Goal: Information Seeking & Learning: Learn about a topic

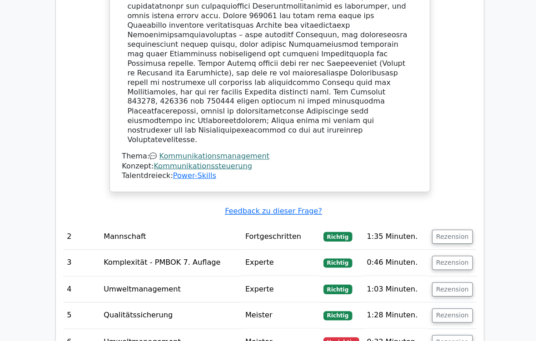
scroll to position [1300, 0]
click at [451, 284] on button "Rezension" at bounding box center [449, 339] width 40 height 14
click at [460, 284] on button "Rezension" at bounding box center [449, 339] width 40 height 14
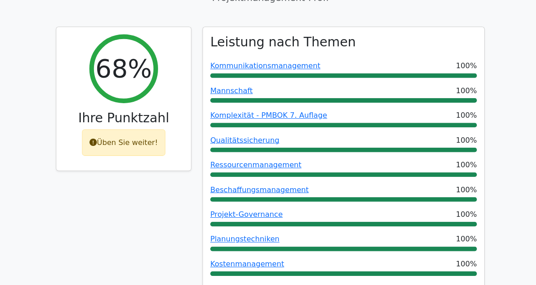
scroll to position [0, 0]
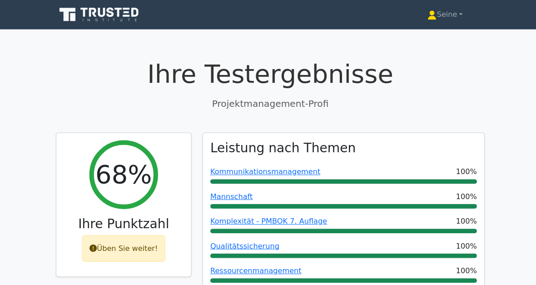
click at [93, 16] on icon at bounding box center [98, 14] width 87 height 17
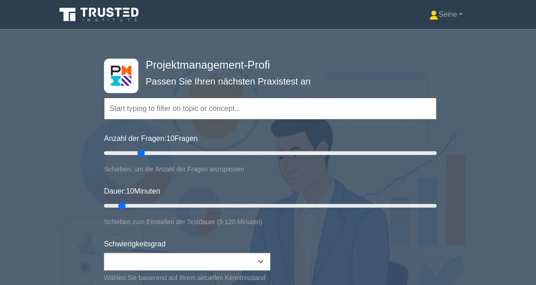
click at [138, 149] on input "Anzahl der Fragen: 10 Fragen" at bounding box center [268, 151] width 330 height 11
type input "40"
click at [163, 150] on input "Anzahl der Fragen: 10 Fragen" at bounding box center [268, 151] width 330 height 11
click at [140, 154] on input "Anzahl der Fragen: 10 Fragen" at bounding box center [268, 151] width 330 height 11
type input "20"
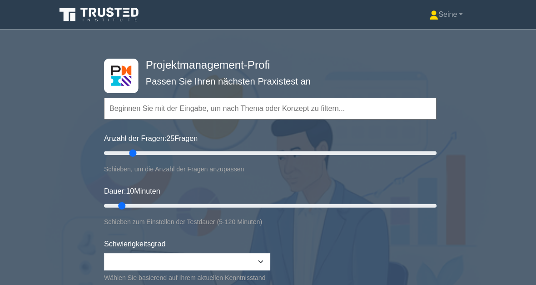
click at [132, 152] on input "Anzahl der Fragen: 25 Fragen" at bounding box center [268, 151] width 330 height 11
click at [171, 205] on input "Dauer: 10 Minuten" at bounding box center [268, 203] width 330 height 11
type input "25"
click at [166, 202] on input "Dauer: 30 Minuten" at bounding box center [268, 203] width 330 height 11
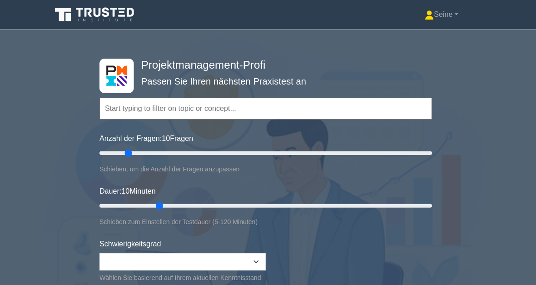
click at [439, 18] on font "Seine" at bounding box center [444, 14] width 19 height 8
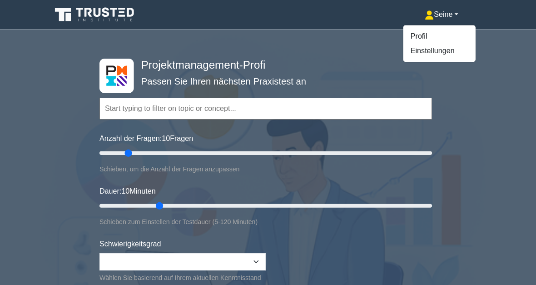
click at [419, 37] on link "Profil" at bounding box center [440, 36] width 72 height 15
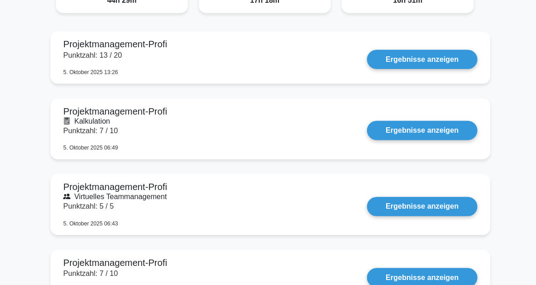
scroll to position [613, 0]
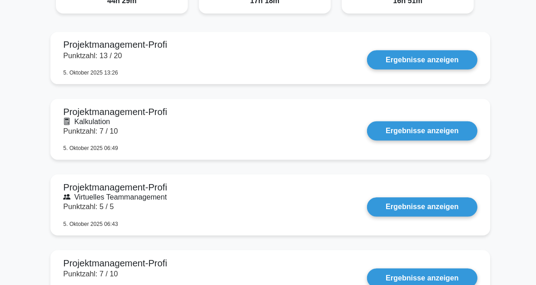
click at [435, 58] on link "Ergebnisse anzeigen" at bounding box center [418, 59] width 109 height 19
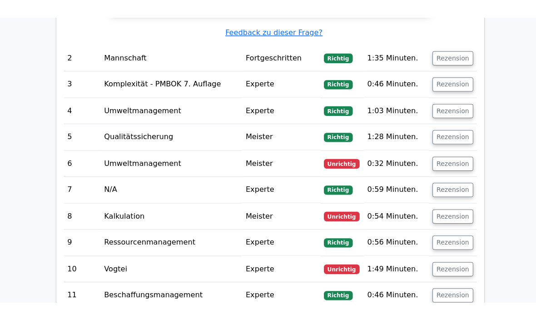
scroll to position [1494, 0]
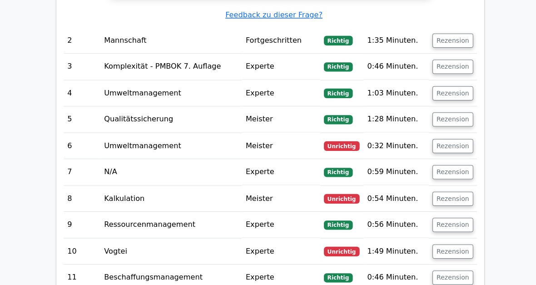
click at [452, 190] on button "Rezension" at bounding box center [449, 197] width 40 height 14
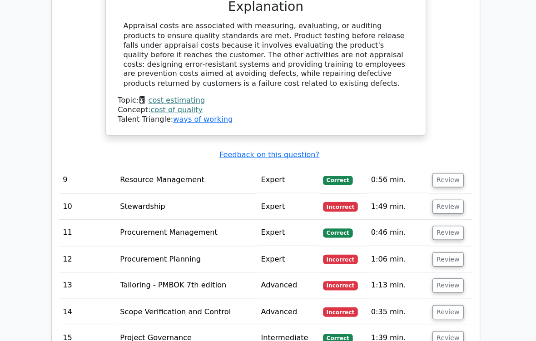
scroll to position [1751, 0]
click at [452, 198] on button "Review" at bounding box center [448, 205] width 31 height 14
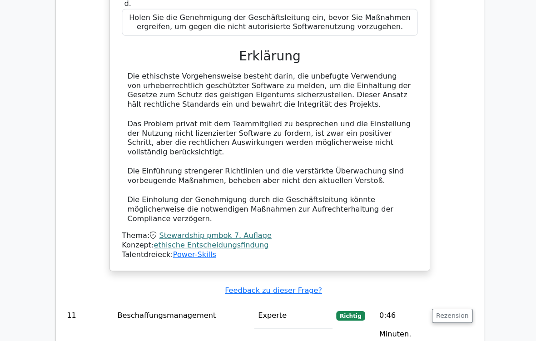
scroll to position [2200, 0]
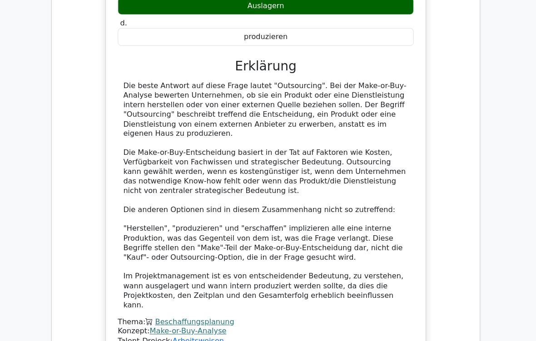
scroll to position [2719, 0]
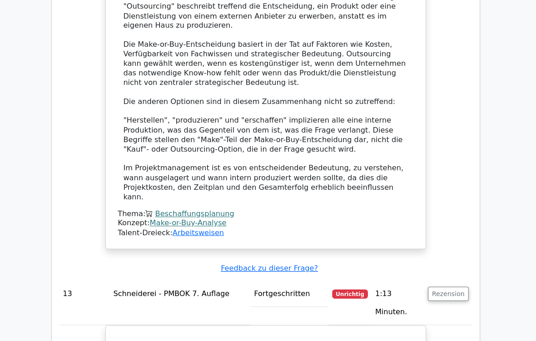
scroll to position [2827, 0]
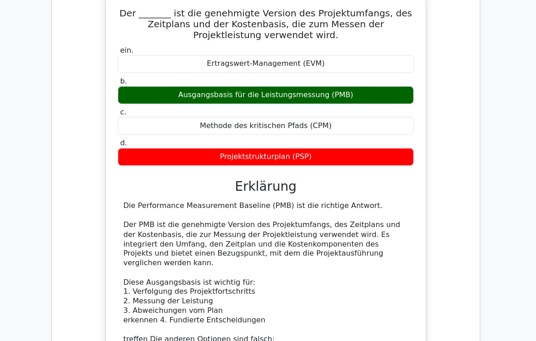
scroll to position [3954, 0]
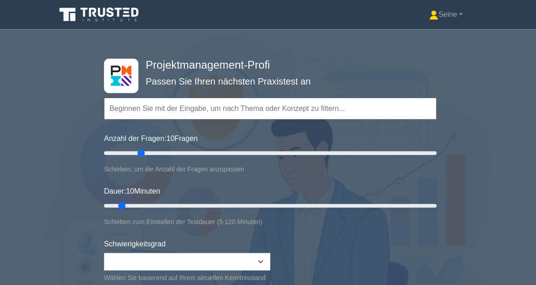
click at [138, 147] on input "Anzahl der Fragen: 10 Fragen" at bounding box center [268, 151] width 330 height 11
type input "20"
click at [128, 152] on input "Anzahl der Fragen: 25 Fragen" at bounding box center [268, 151] width 330 height 11
type input "30"
click at [179, 201] on input "Dauer: 10 Minuten" at bounding box center [268, 203] width 330 height 11
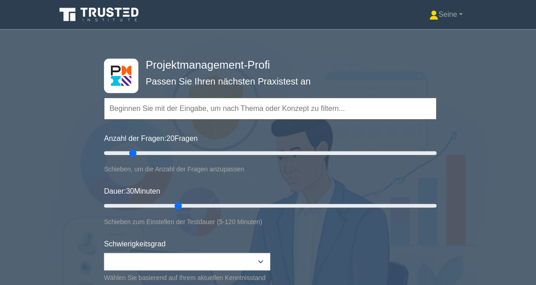
click at [171, 203] on input "Dauer: 30 Minuten" at bounding box center [268, 203] width 330 height 11
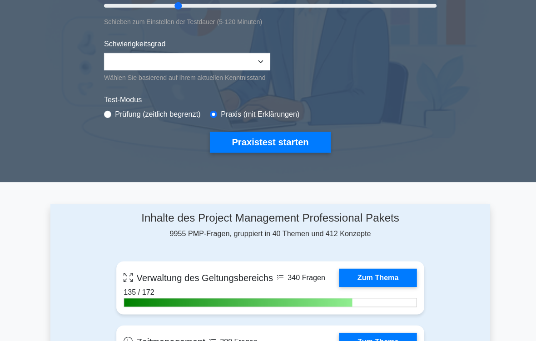
scroll to position [198, 0]
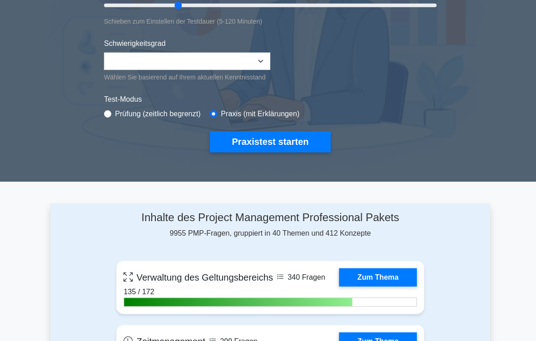
click at [295, 151] on button "Praxistest starten" at bounding box center [268, 140] width 120 height 21
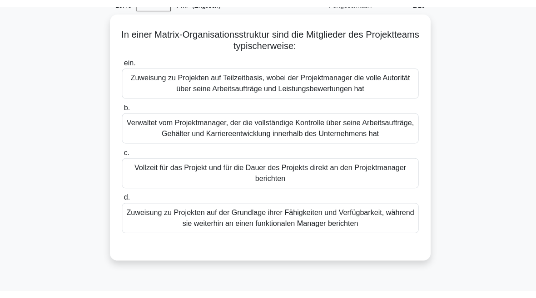
scroll to position [45, 0]
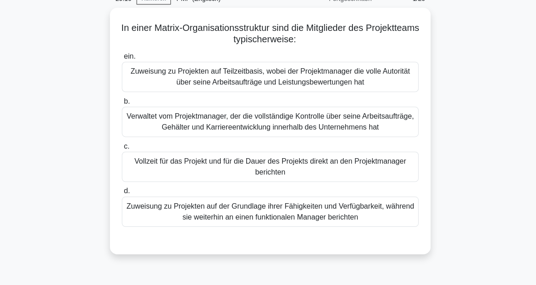
click at [366, 221] on div "Zuweisung zu Projekten auf der Grundlage ihrer Fähigkeiten und Verfügbarkeit, w…" at bounding box center [268, 210] width 294 height 30
click at [121, 193] on input "d. Zuweisung zu Projekten auf der Grundlage ihrer Fähigkeiten und Verfügbarkeit…" at bounding box center [121, 190] width 0 height 6
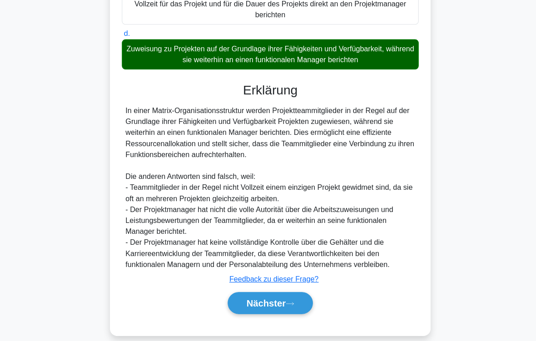
scroll to position [252, 0]
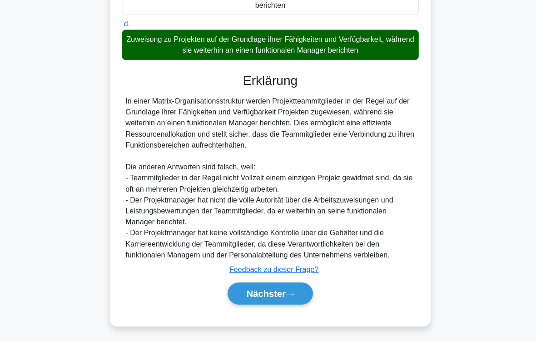
click at [297, 284] on button "Nächster" at bounding box center [268, 294] width 84 height 22
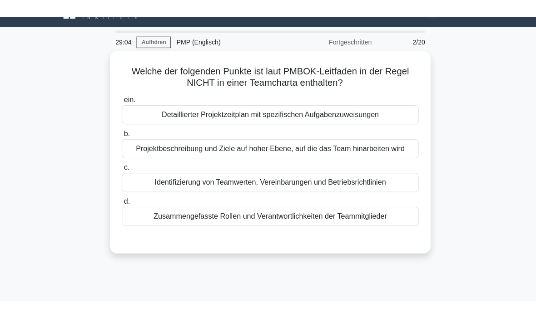
scroll to position [19, 0]
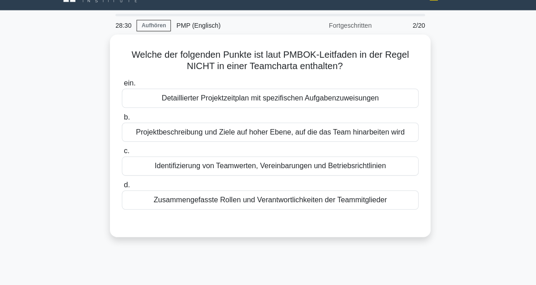
click at [286, 99] on div "Detaillierter Projektzeitplan mit spezifischen Aufgabenzuweisungen" at bounding box center [268, 97] width 294 height 19
click at [121, 85] on input "ein. Detaillierter Projektzeitplan mit spezifischen Aufgabenzuweisungen" at bounding box center [121, 82] width 0 height 6
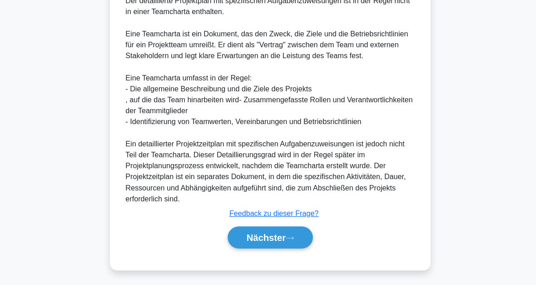
scroll to position [286, 0]
click at [290, 239] on button "Nächster" at bounding box center [268, 238] width 84 height 22
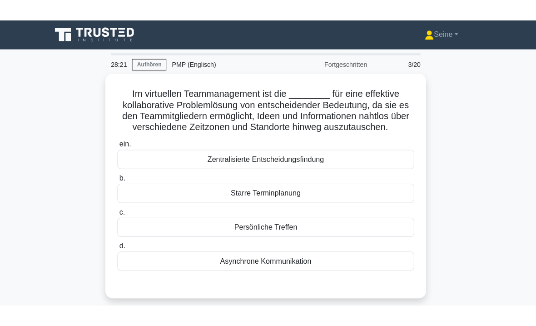
scroll to position [0, 0]
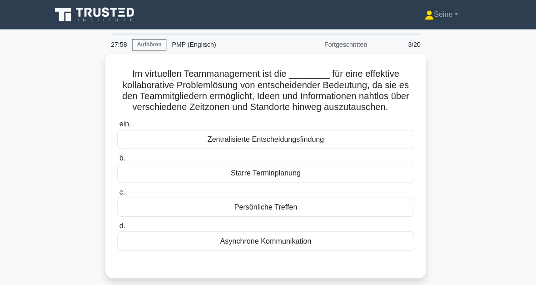
click at [279, 247] on div "Asynchrone Kommunikation" at bounding box center [268, 238] width 294 height 19
click at [121, 227] on input "d. Asynchrone Kommunikation" at bounding box center [121, 224] width 0 height 6
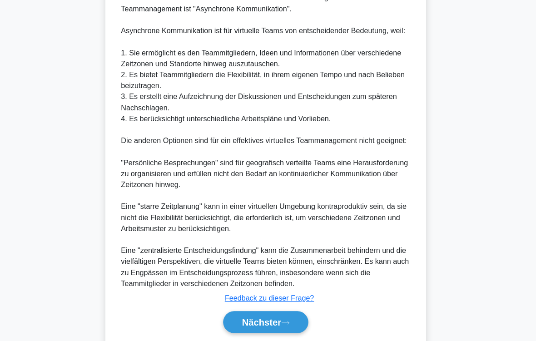
scroll to position [361, 0]
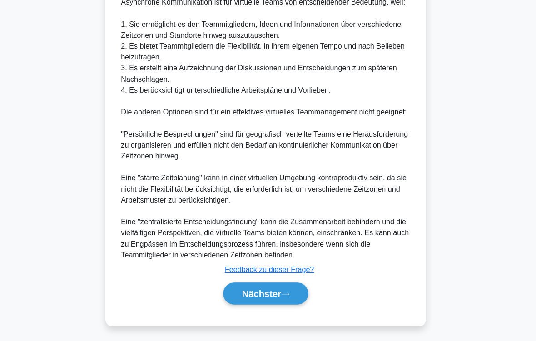
click at [278, 284] on font "Nächster" at bounding box center [263, 294] width 39 height 10
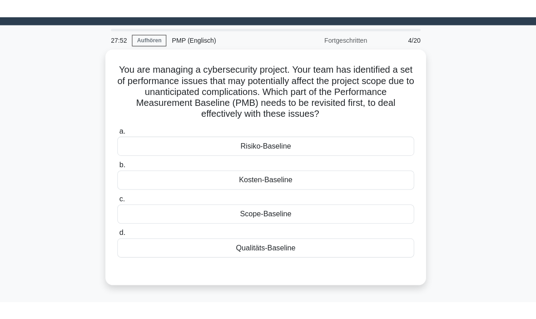
scroll to position [7, 0]
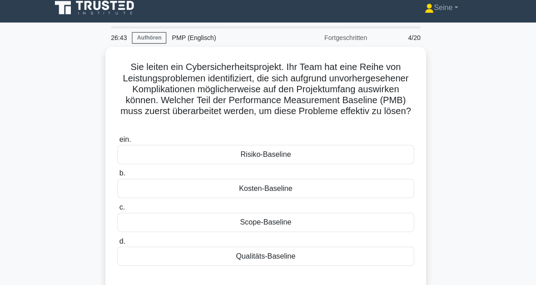
click at [298, 221] on div "Scope-Baseline" at bounding box center [268, 220] width 294 height 19
click at [121, 208] on input "c. Scope-Baseline" at bounding box center [121, 206] width 0 height 6
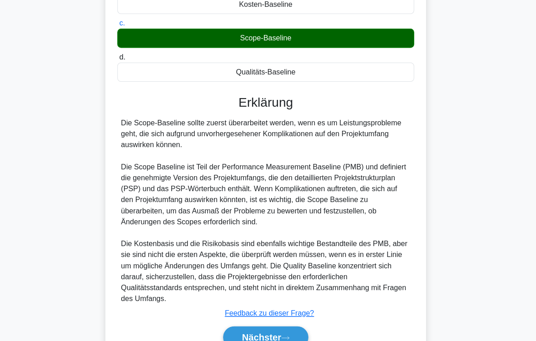
scroll to position [241, 0]
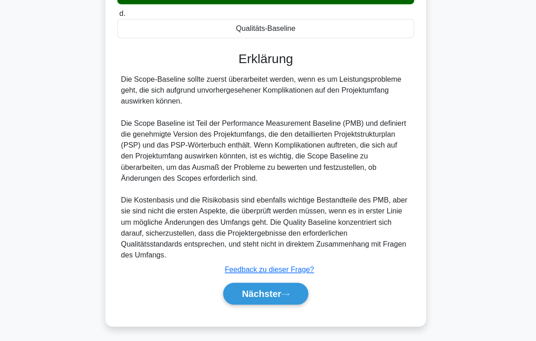
click at [279, 284] on font "Nächster" at bounding box center [263, 294] width 39 height 10
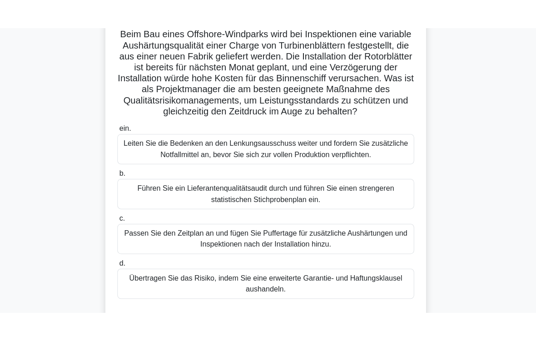
scroll to position [67, 0]
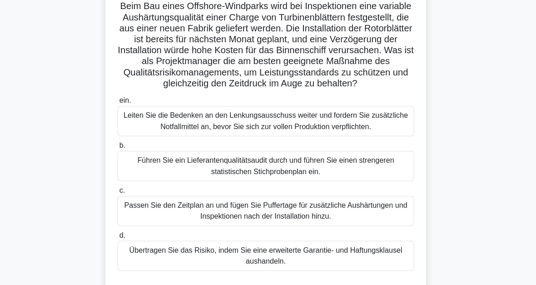
click at [281, 179] on div "Führen Sie ein Lieferantenqualitätsaudit durch und führen Sie einen strengeren …" at bounding box center [268, 164] width 294 height 30
click at [121, 147] on input "b. Führen Sie ein Lieferantenqualitätsaudit durch und führen Sie einen strenger…" at bounding box center [121, 144] width 0 height 6
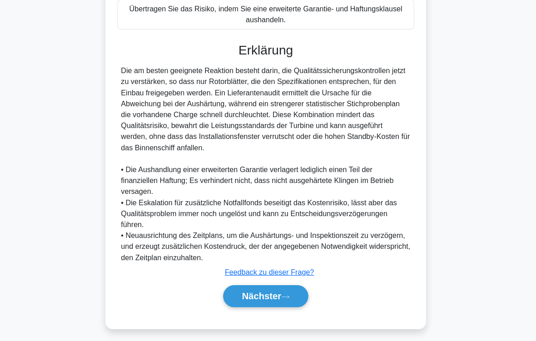
scroll to position [339, 0]
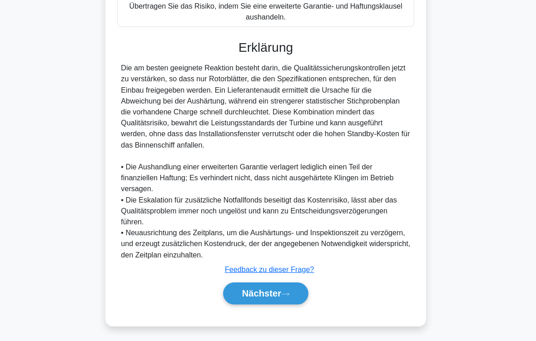
click at [292, 284] on button "Nächster" at bounding box center [268, 294] width 84 height 22
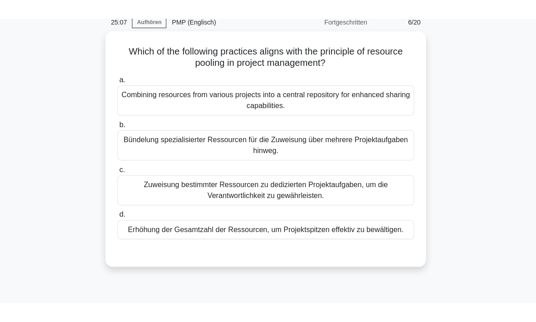
scroll to position [15, 0]
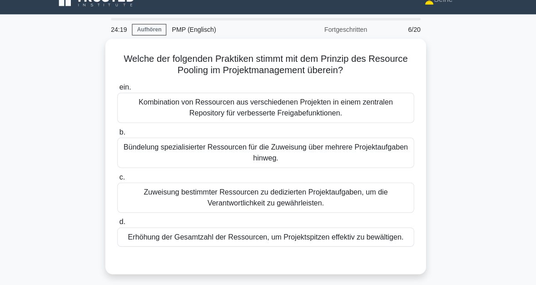
click at [278, 151] on div "Bündelung spezialisierter Ressourcen für die Zuweisung über mehrere Projektaufg…" at bounding box center [268, 151] width 294 height 30
click at [121, 134] on input "b. Bündelung spezialisierter Ressourcen für die Zuweisung über mehrere Projekta…" at bounding box center [121, 131] width 0 height 6
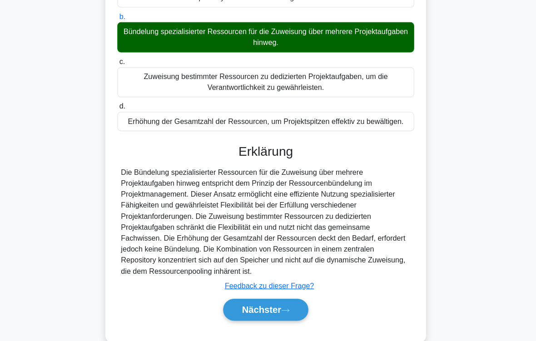
scroll to position [164, 0]
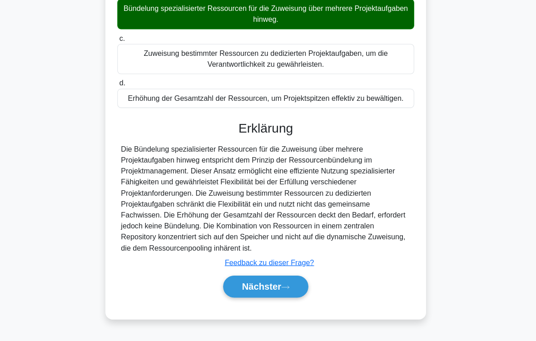
click at [286, 284] on icon at bounding box center [287, 287] width 8 height 5
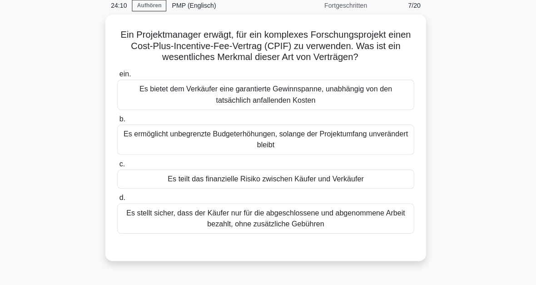
scroll to position [39, 0]
click at [278, 187] on div "Es teilt das finanzielle Risiko zwischen Käufer und Verkäufer" at bounding box center [268, 177] width 294 height 19
click at [121, 166] on input "c. Es teilt das finanzielle Risiko zwischen Käufer und Verkäufer" at bounding box center [121, 163] width 0 height 6
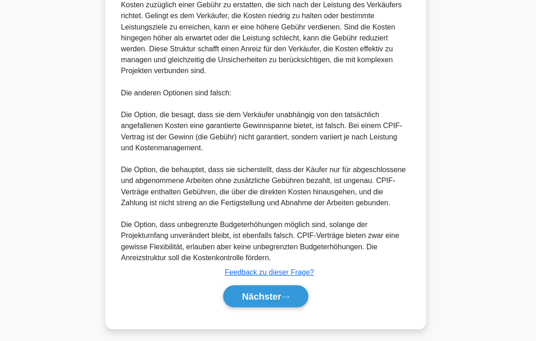
scroll to position [415, 0]
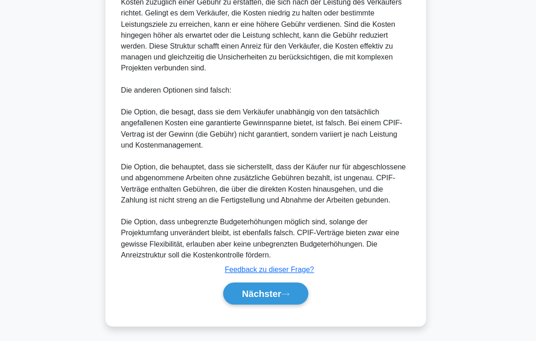
click at [286, 284] on icon at bounding box center [287, 294] width 8 height 5
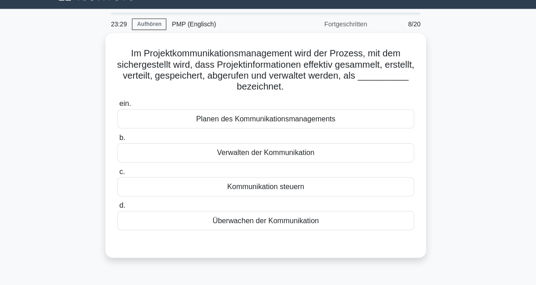
scroll to position [20, 0]
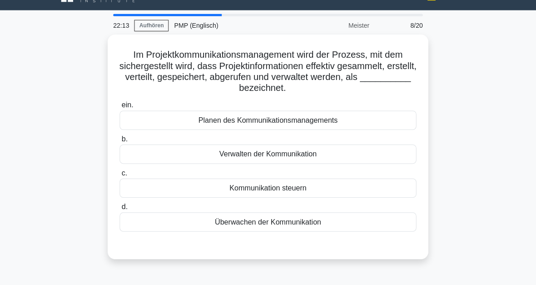
click at [294, 153] on div "Verwalten der Kommunikation" at bounding box center [268, 152] width 294 height 19
click at [121, 141] on input "b. Verwalten der Kommunikation" at bounding box center [121, 138] width 0 height 6
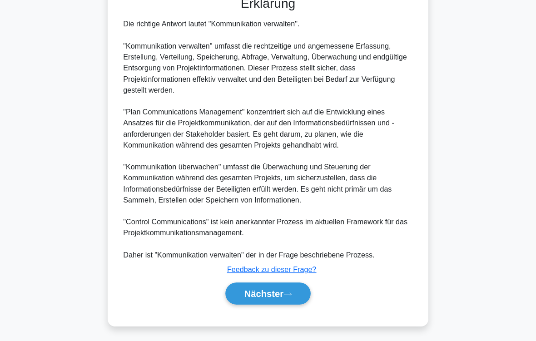
click at [291, 288] on button "Nächster" at bounding box center [268, 294] width 84 height 22
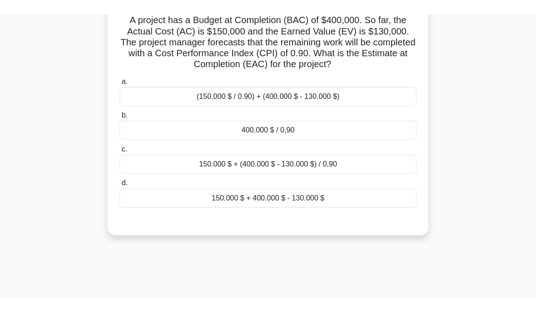
scroll to position [38, 0]
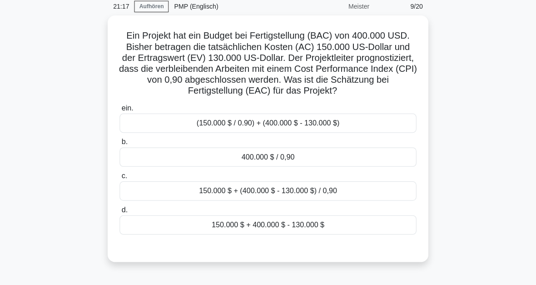
click at [304, 165] on div "400.000 $ / 0,90" at bounding box center [268, 155] width 294 height 19
click at [121, 144] on input "b. 400.000 $ / 0,90" at bounding box center [121, 141] width 0 height 6
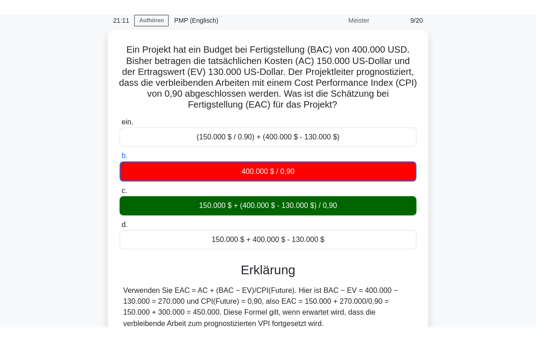
scroll to position [149, 0]
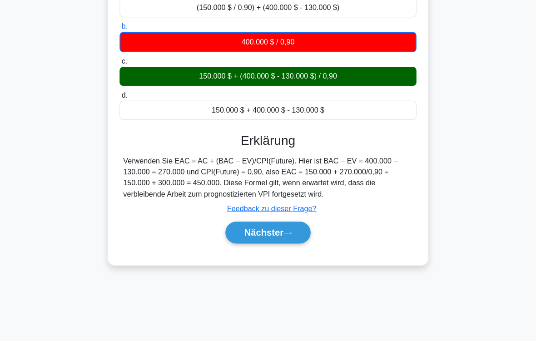
click at [281, 238] on font "Nächster" at bounding box center [263, 233] width 39 height 10
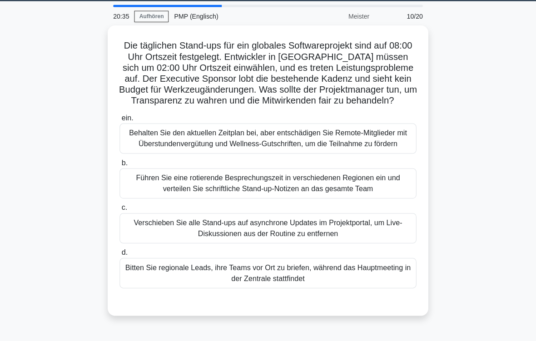
scroll to position [45, 0]
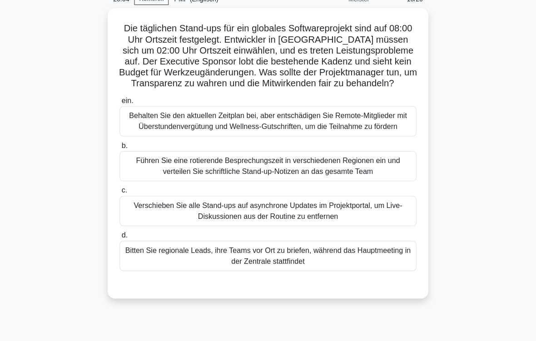
click at [291, 180] on div "Führen Sie eine rotierende Besprechungszeit in verschiedenen Regionen ein und v…" at bounding box center [268, 165] width 294 height 30
click at [121, 148] on input "b. Führen Sie eine rotierende Besprechungszeit in verschiedenen Regionen ein un…" at bounding box center [121, 145] width 0 height 6
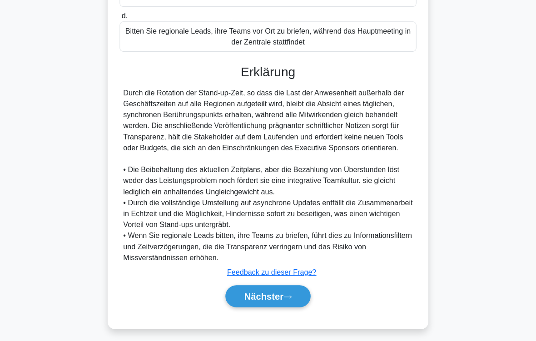
scroll to position [317, 0]
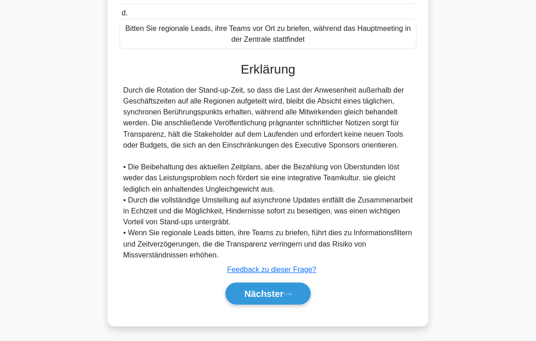
click at [264, 293] on font "Nächster" at bounding box center [263, 294] width 39 height 10
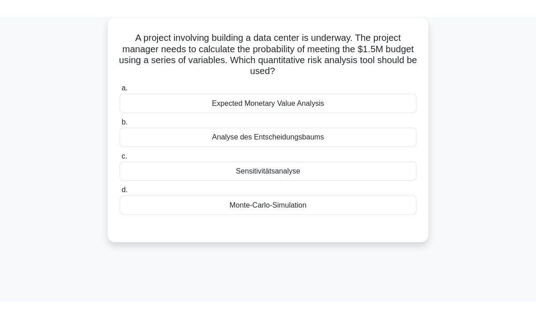
scroll to position [0, 0]
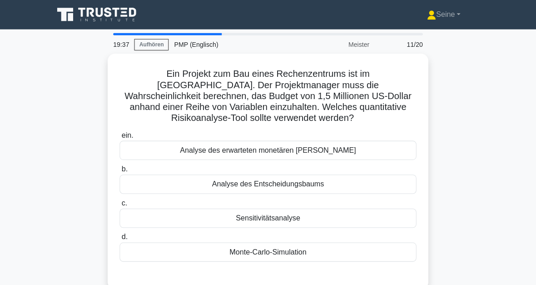
click at [299, 253] on div "Monte-Carlo-Simulation" at bounding box center [268, 249] width 294 height 19
click at [121, 238] on input "d. Monte-Carlo-Simulation" at bounding box center [121, 235] width 0 height 6
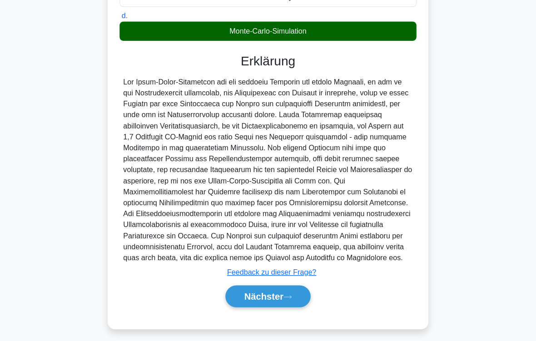
scroll to position [252, 0]
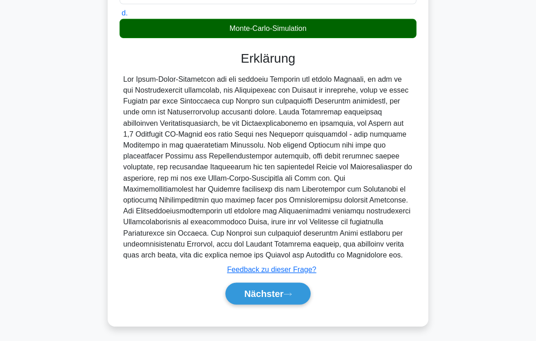
click at [287, 293] on icon at bounding box center [287, 294] width 8 height 5
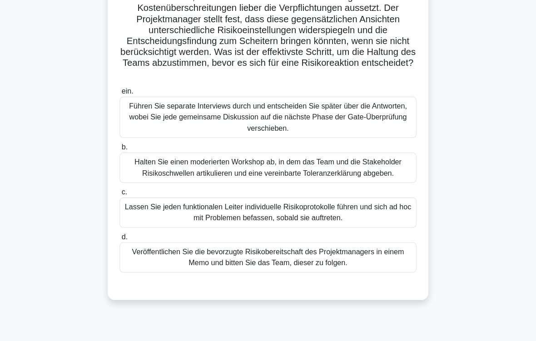
scroll to position [140, 0]
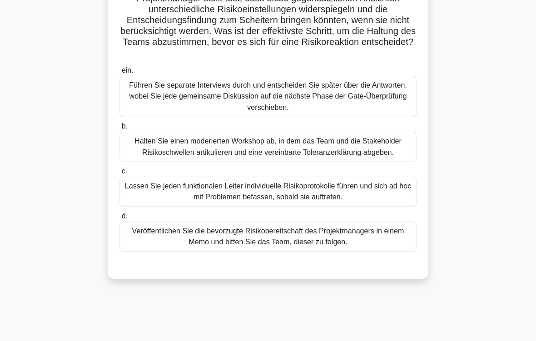
click at [326, 161] on div "Halten Sie einen moderierten Workshop ab, in dem das Team und die Stakeholder R…" at bounding box center [268, 146] width 294 height 30
click at [121, 129] on input "b. Halten Sie einen moderierten Workshop ab, in dem das Team und die Stakeholde…" at bounding box center [121, 126] width 0 height 6
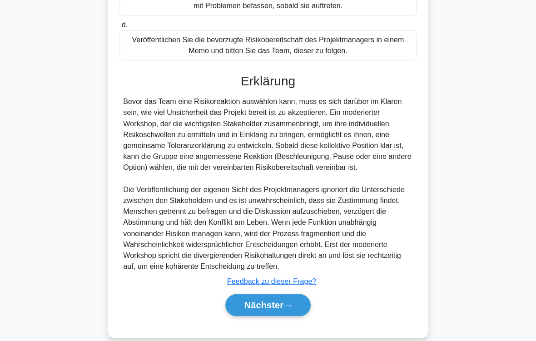
scroll to position [382, 0]
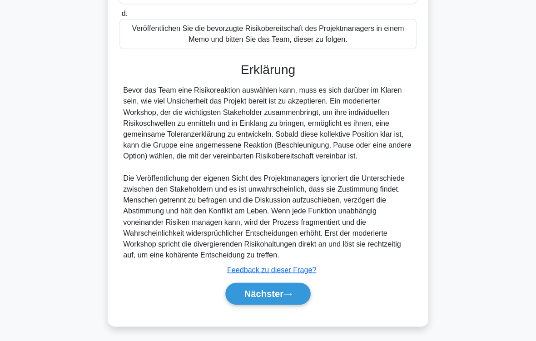
click at [286, 286] on button "Nächster" at bounding box center [268, 294] width 84 height 22
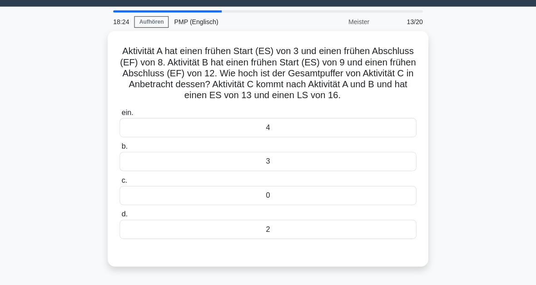
scroll to position [23, 0]
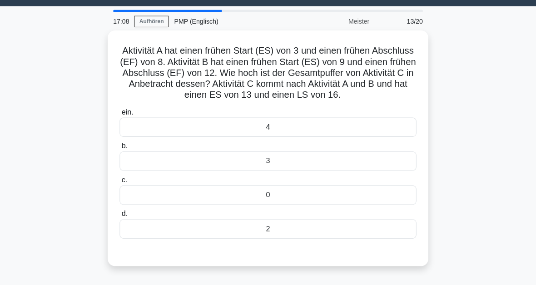
click at [279, 136] on div "4" at bounding box center [268, 126] width 294 height 19
click at [121, 114] on input "ein. 4" at bounding box center [121, 112] width 0 height 6
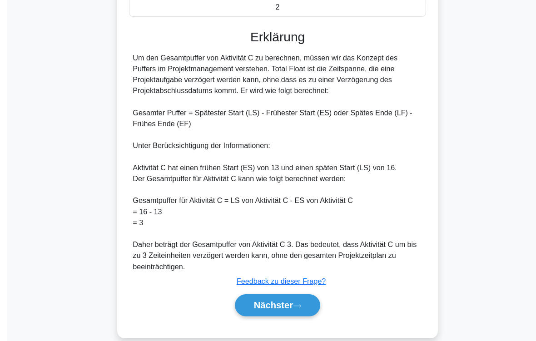
scroll to position [285, 0]
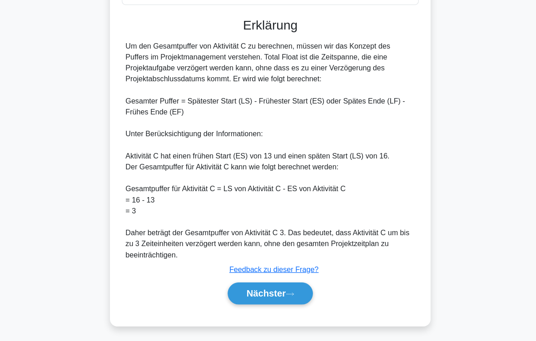
click at [278, 289] on font "Nächster" at bounding box center [263, 294] width 39 height 10
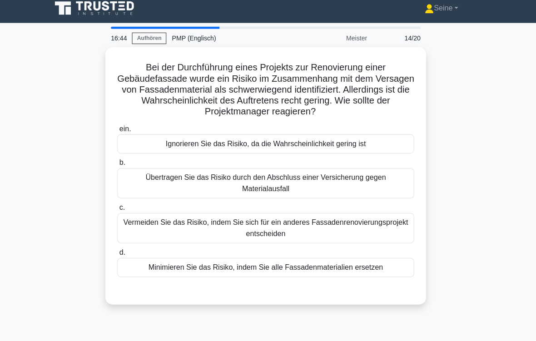
scroll to position [6, 0]
click at [286, 181] on div "Übertragen Sie das Risiko durch den Abschluss einer Versicherung gegen Material…" at bounding box center [268, 182] width 294 height 30
click at [121, 164] on input "b. Übertragen Sie das Risiko durch den Abschluss einer Versicherung gegen Mater…" at bounding box center [121, 161] width 0 height 6
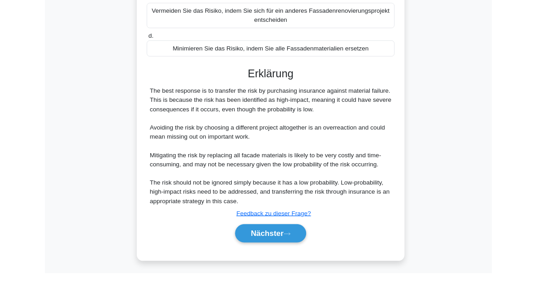
scroll to position [275, 0]
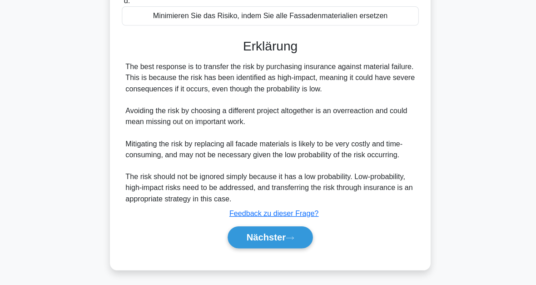
click at [284, 236] on icon at bounding box center [287, 238] width 8 height 5
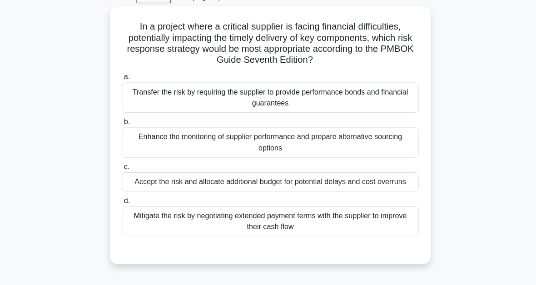
scroll to position [18, 0]
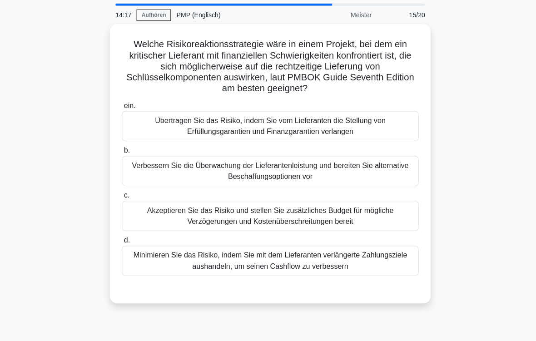
scroll to position [30, 0]
click at [324, 172] on div "Verbessern Sie die Überwachung der Lieferantenleistung und bereiten Sie alterna…" at bounding box center [268, 169] width 294 height 30
click at [121, 152] on input "b. Verbessern Sie die Überwachung der Lieferantenleistung und bereiten Sie alte…" at bounding box center [121, 149] width 0 height 6
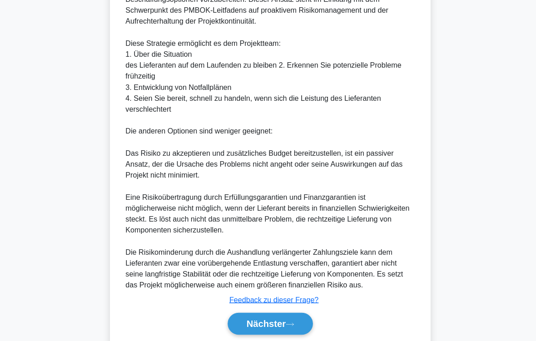
scroll to position [404, 0]
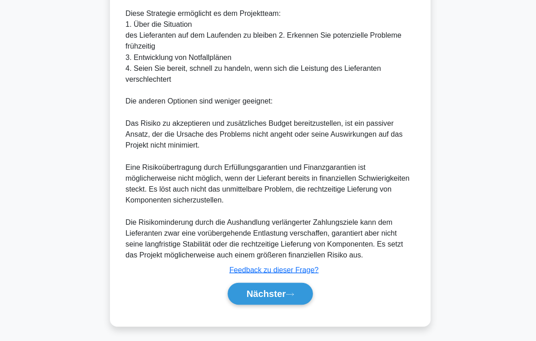
click at [283, 289] on font "Nächster" at bounding box center [263, 294] width 39 height 10
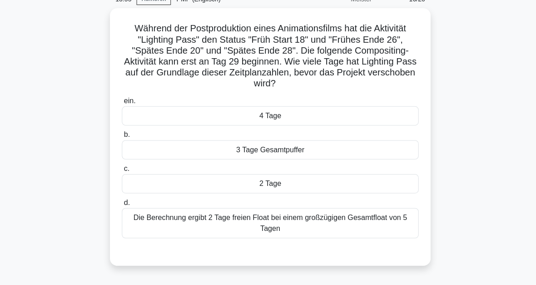
scroll to position [45, 0]
click at [317, 148] on div "3 Tage Gesamtpuffer" at bounding box center [268, 148] width 294 height 19
click at [121, 137] on input "b. 3 Tage Gesamtpuffer" at bounding box center [121, 134] width 0 height 6
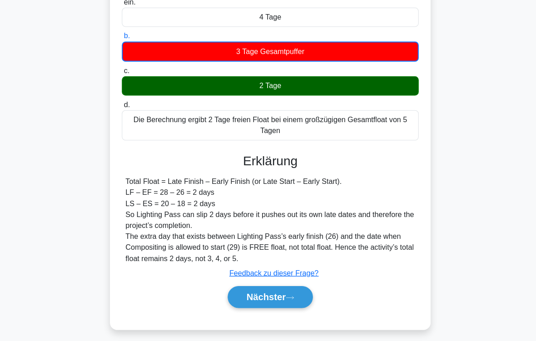
scroll to position [149, 0]
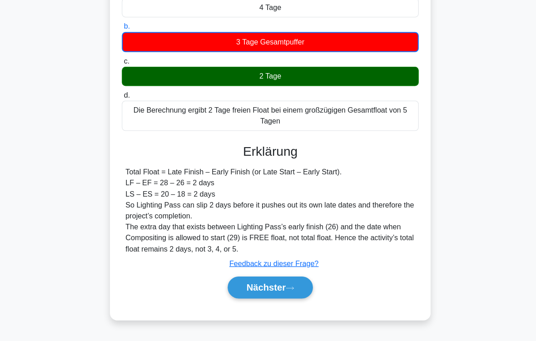
click at [286, 290] on button "Nächster" at bounding box center [268, 288] width 84 height 22
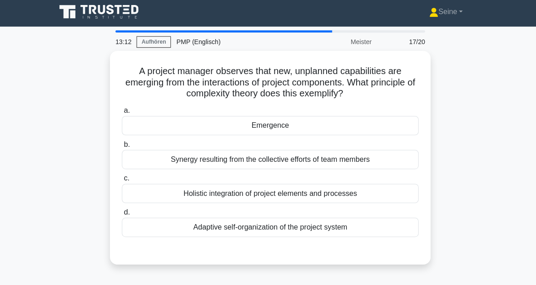
scroll to position [0, 0]
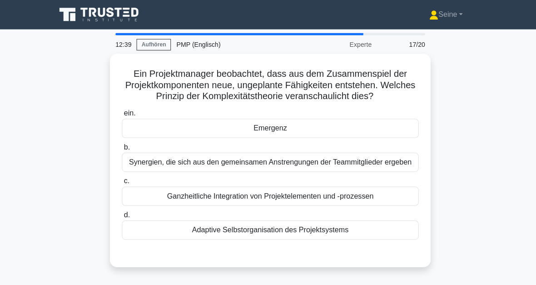
click at [287, 137] on div "Emergenz" at bounding box center [268, 127] width 294 height 19
click at [121, 115] on input "ein. Emergenz" at bounding box center [121, 112] width 0 height 6
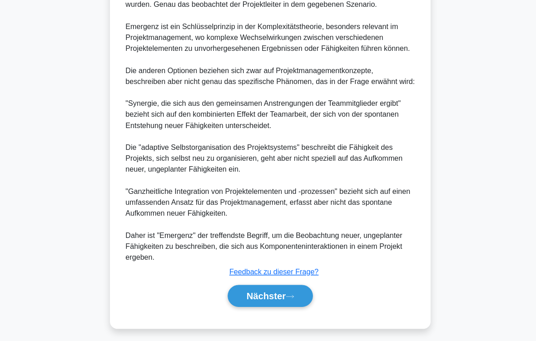
scroll to position [382, 0]
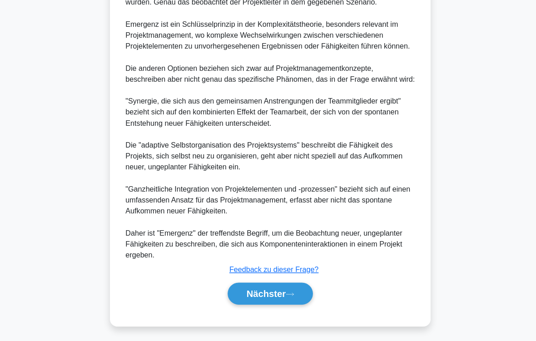
click at [283, 290] on font "Nächster" at bounding box center [263, 294] width 39 height 10
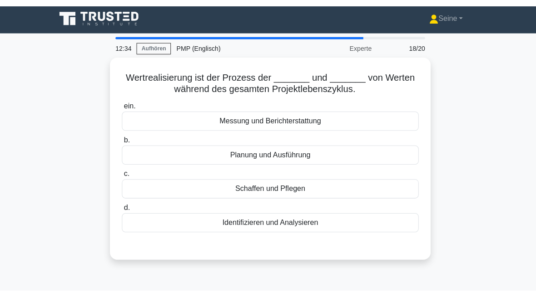
scroll to position [0, 0]
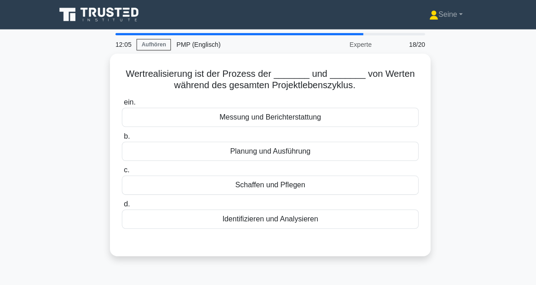
click at [277, 225] on div "ein. Messung und Berichterstattung b. Planung und Ausführung c. Schaffen und Pf…" at bounding box center [267, 161] width 305 height 134
click at [281, 217] on div "Identifizieren und Analysieren" at bounding box center [268, 217] width 294 height 19
click at [121, 205] on input "d. Identifizieren und Analysieren" at bounding box center [121, 202] width 0 height 6
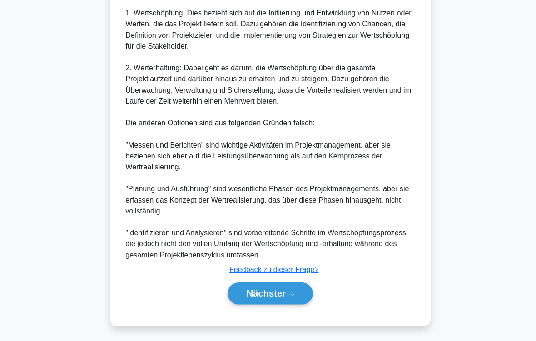
click at [288, 292] on icon at bounding box center [287, 294] width 8 height 5
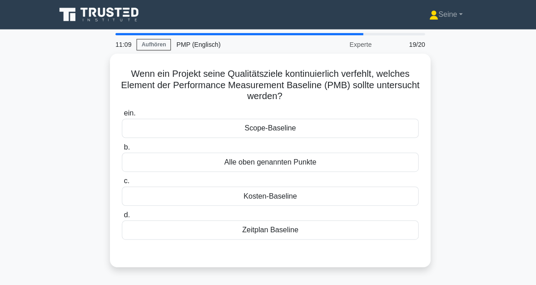
click at [280, 134] on div "Scope-Baseline" at bounding box center [268, 127] width 294 height 19
click at [121, 115] on input "ein. Scope-Baseline" at bounding box center [121, 112] width 0 height 6
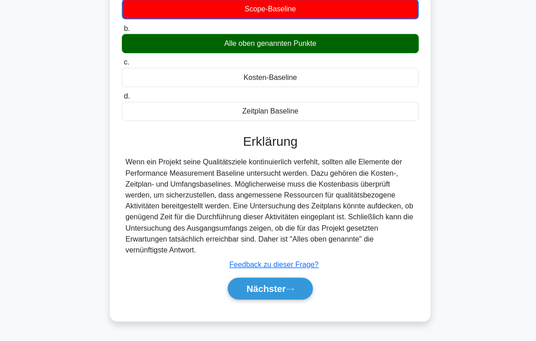
scroll to position [149, 0]
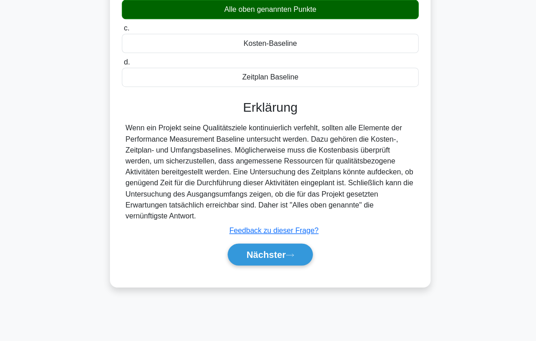
click at [293, 262] on button "Nächster" at bounding box center [268, 255] width 84 height 22
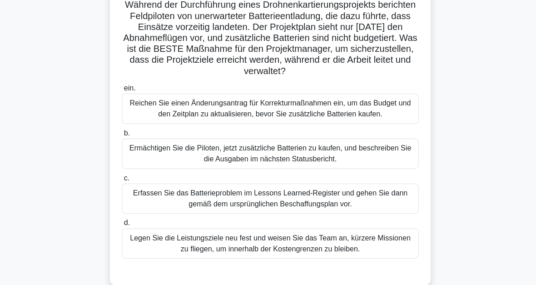
scroll to position [68, 0]
click at [301, 117] on div "Reichen Sie einen Änderungsantrag für Korrekturmaßnahmen ein, um das Budget und…" at bounding box center [268, 108] width 294 height 30
click at [121, 91] on input "ein. Reichen Sie einen Änderungsantrag für Korrekturmaßnahmen ein, um das Budge…" at bounding box center [121, 88] width 0 height 6
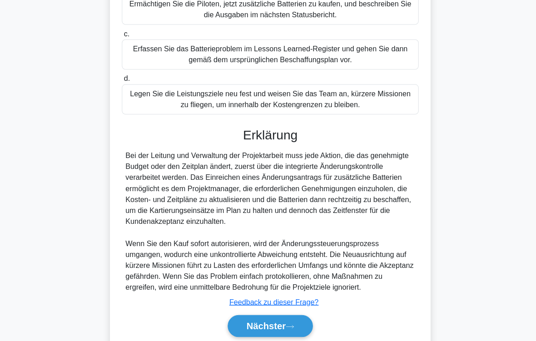
scroll to position [284, 0]
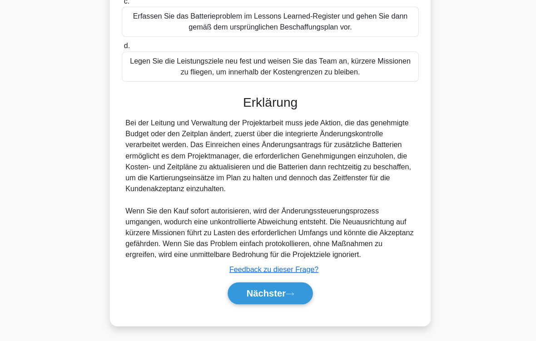
click at [287, 292] on icon at bounding box center [287, 294] width 8 height 5
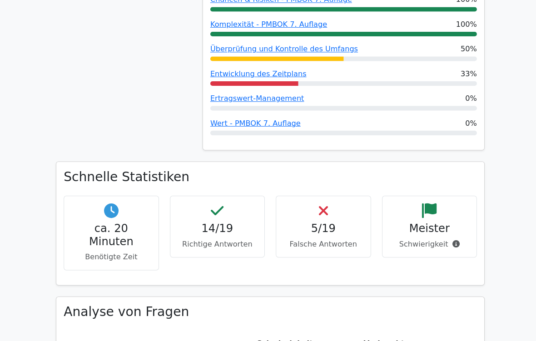
scroll to position [391, 0]
